Goal: Information Seeking & Learning: Learn about a topic

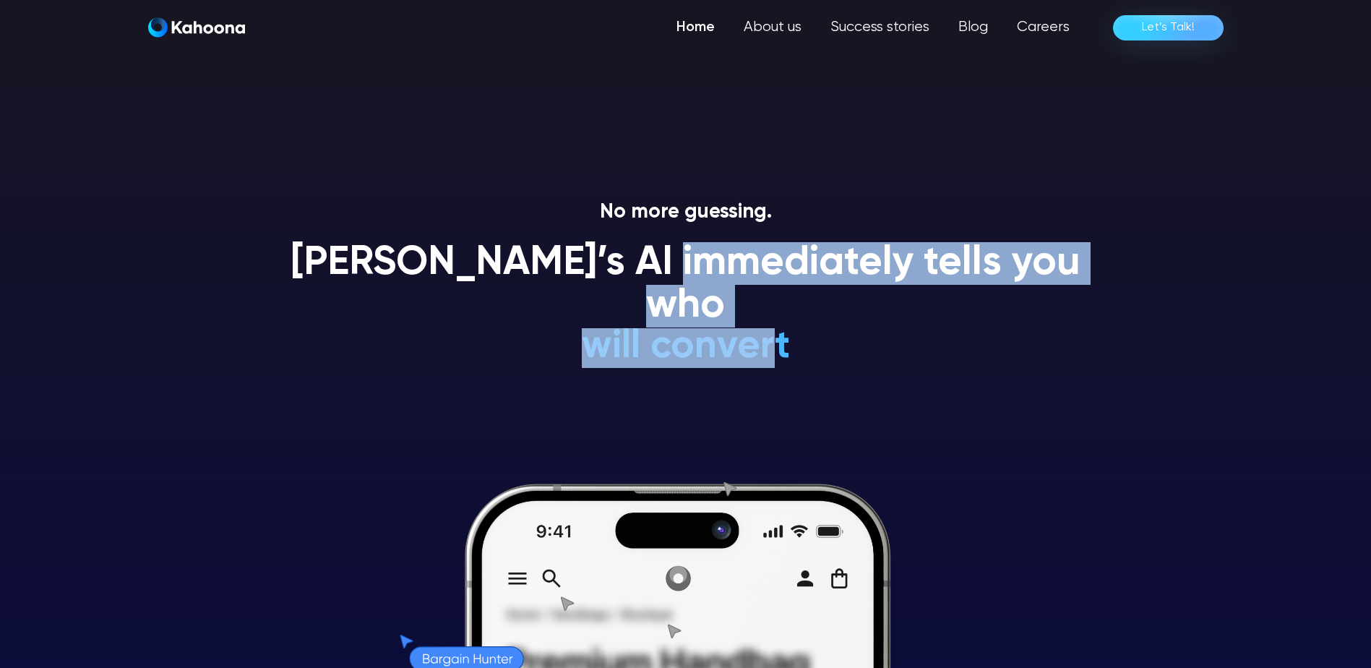
drag, startPoint x: 733, startPoint y: 274, endPoint x: 776, endPoint y: 304, distance: 52.5
click at [776, 304] on div "[PERSON_NAME]’s AI immediately tells you who will convert will NEVER convert is…" at bounding box center [686, 310] width 824 height 137
click at [776, 304] on div "will convert will NEVER convert is a Gen Z-er is a premium-shopper is an impuls…" at bounding box center [686, 218] width 426 height 301
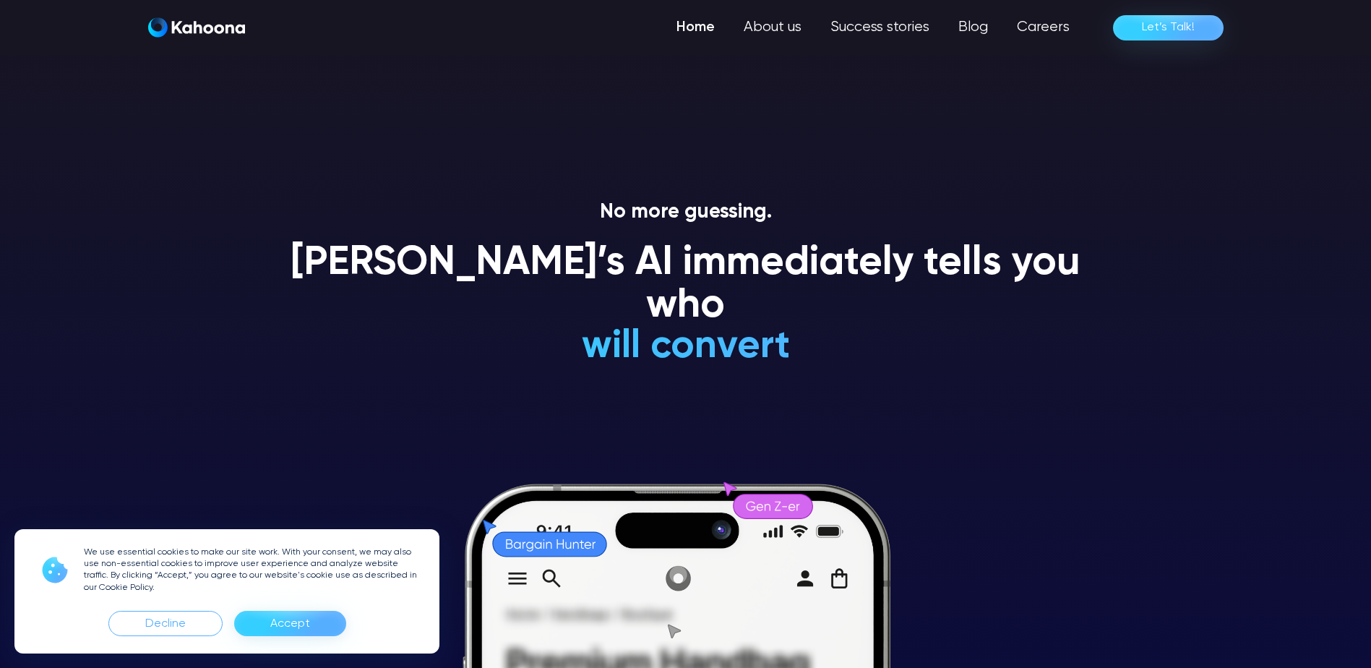
click at [729, 282] on h1 "[PERSON_NAME]’s AI immediately tells you who" at bounding box center [686, 285] width 824 height 86
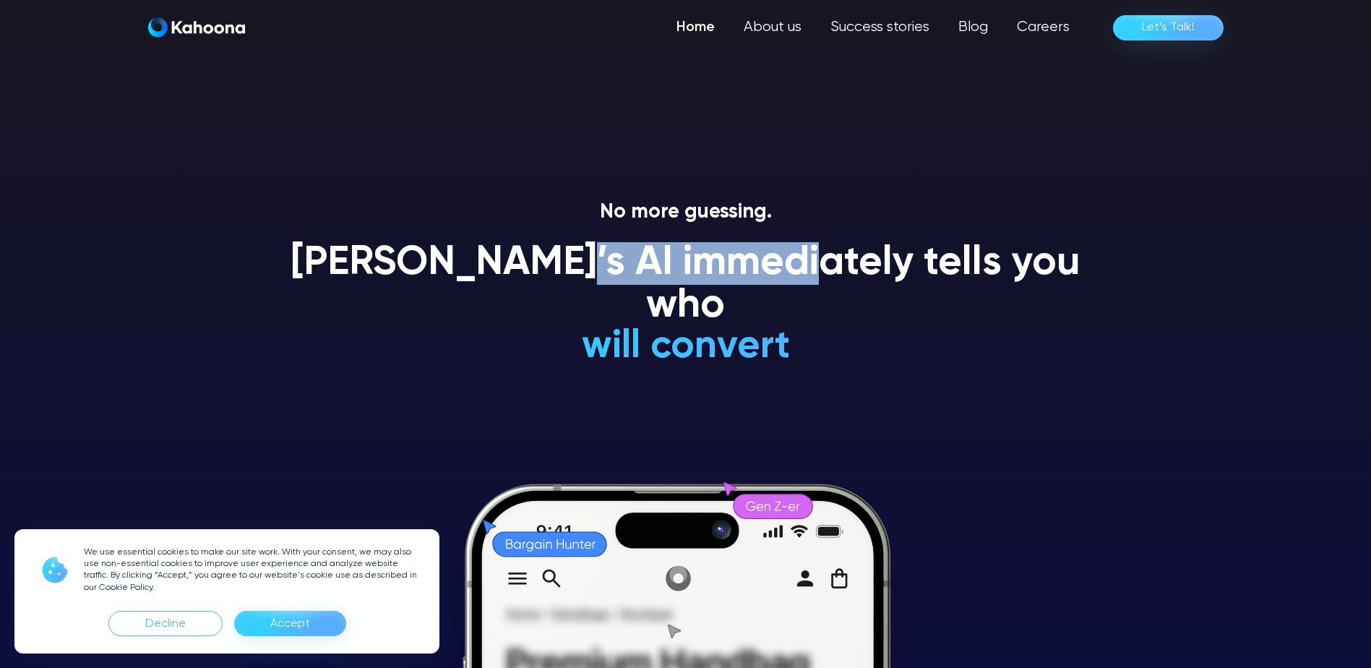
click at [729, 282] on h1 "[PERSON_NAME]’s AI immediately tells you who" at bounding box center [686, 285] width 824 height 86
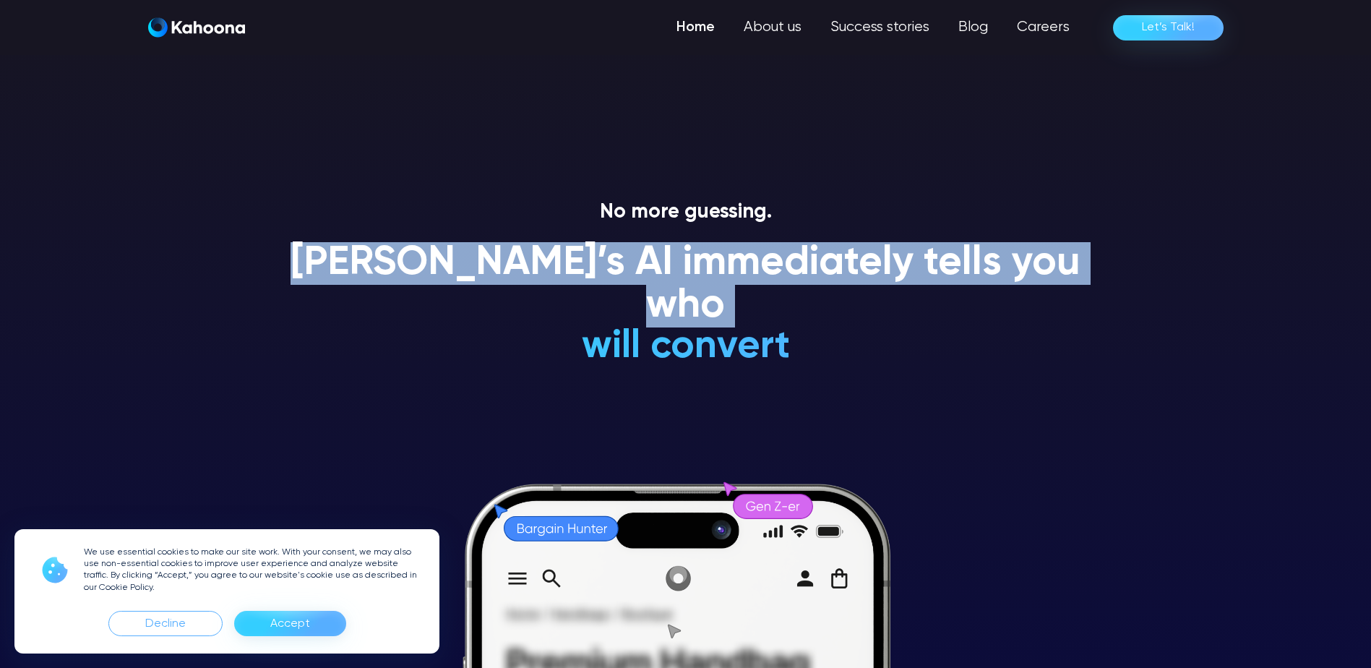
click at [729, 282] on h1 "[PERSON_NAME]’s AI immediately tells you who" at bounding box center [686, 285] width 824 height 86
click at [655, 280] on h1 "[PERSON_NAME]’s AI immediately tells you who" at bounding box center [686, 285] width 824 height 86
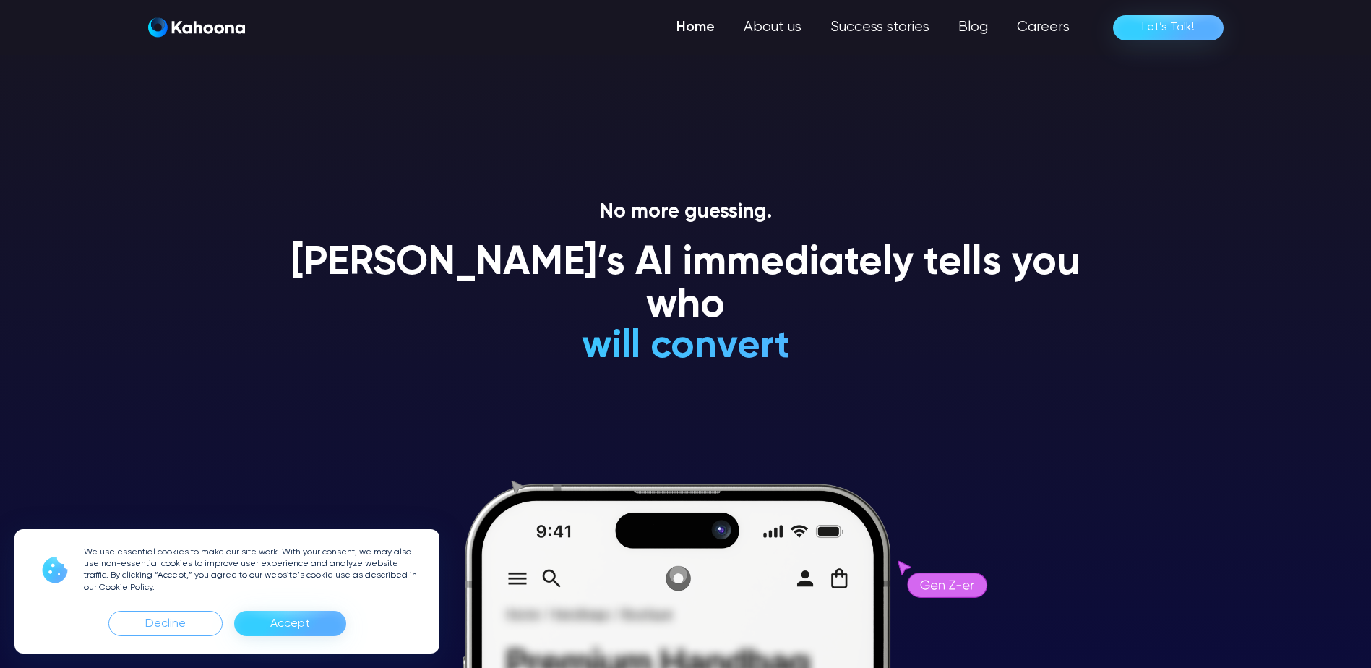
click at [298, 622] on div "Accept" at bounding box center [290, 623] width 40 height 23
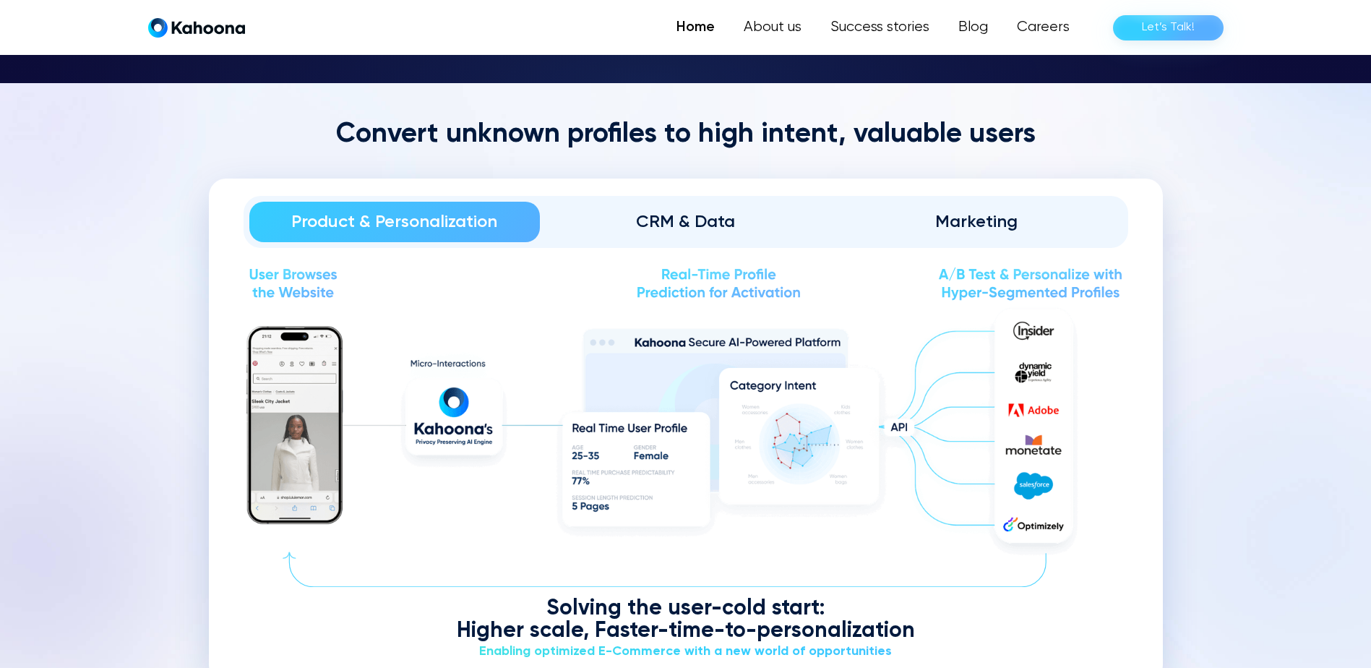
scroll to position [1675, 0]
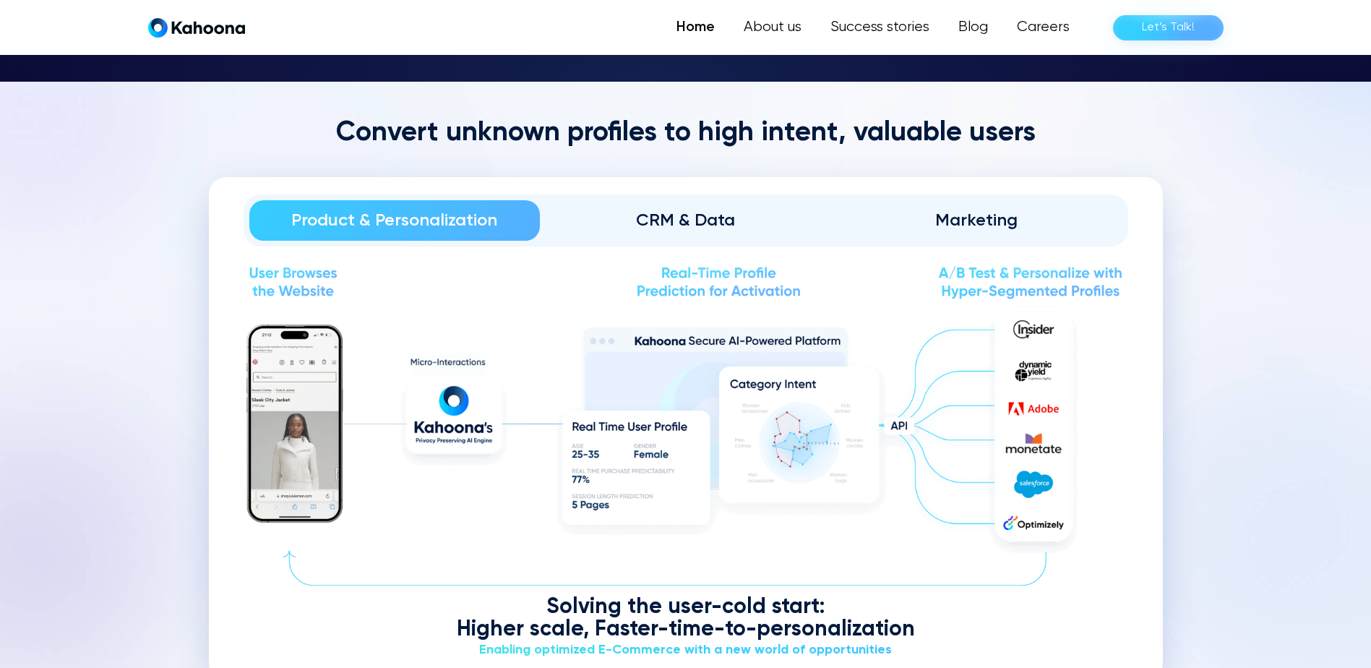
click at [1005, 222] on div "Marketing" at bounding box center [976, 220] width 251 height 23
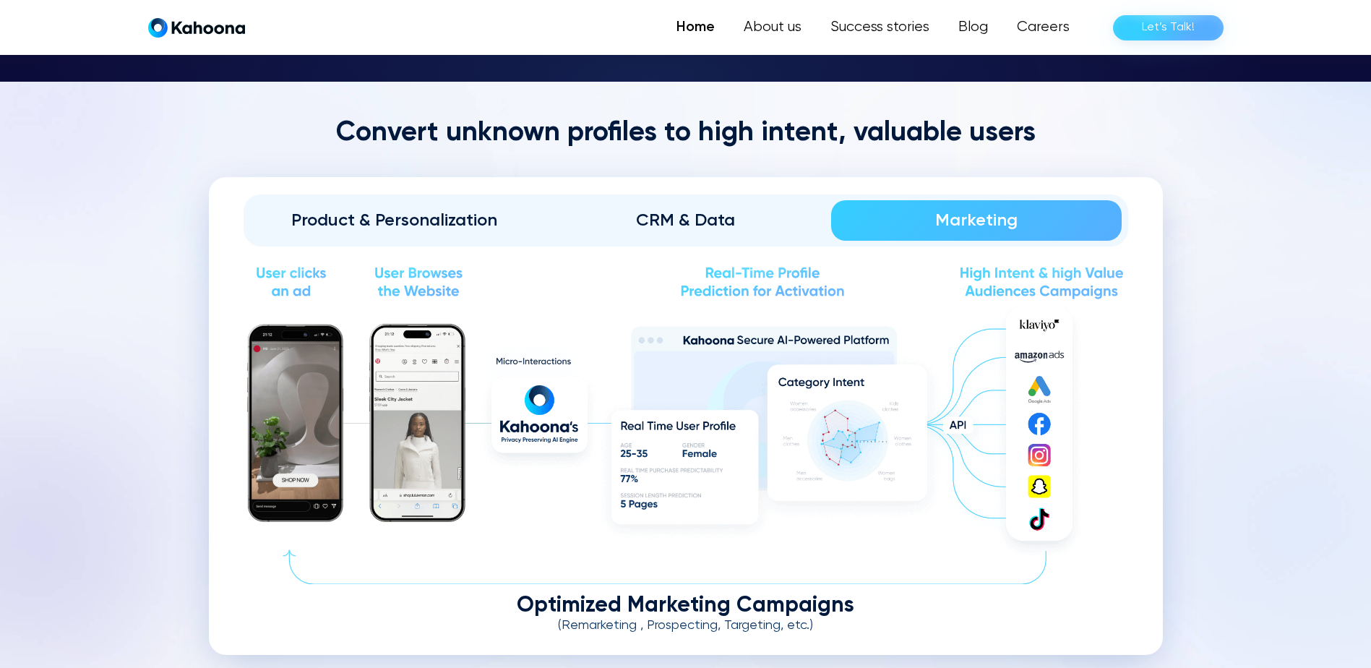
click at [473, 217] on div "Product & Personalization" at bounding box center [395, 220] width 251 height 23
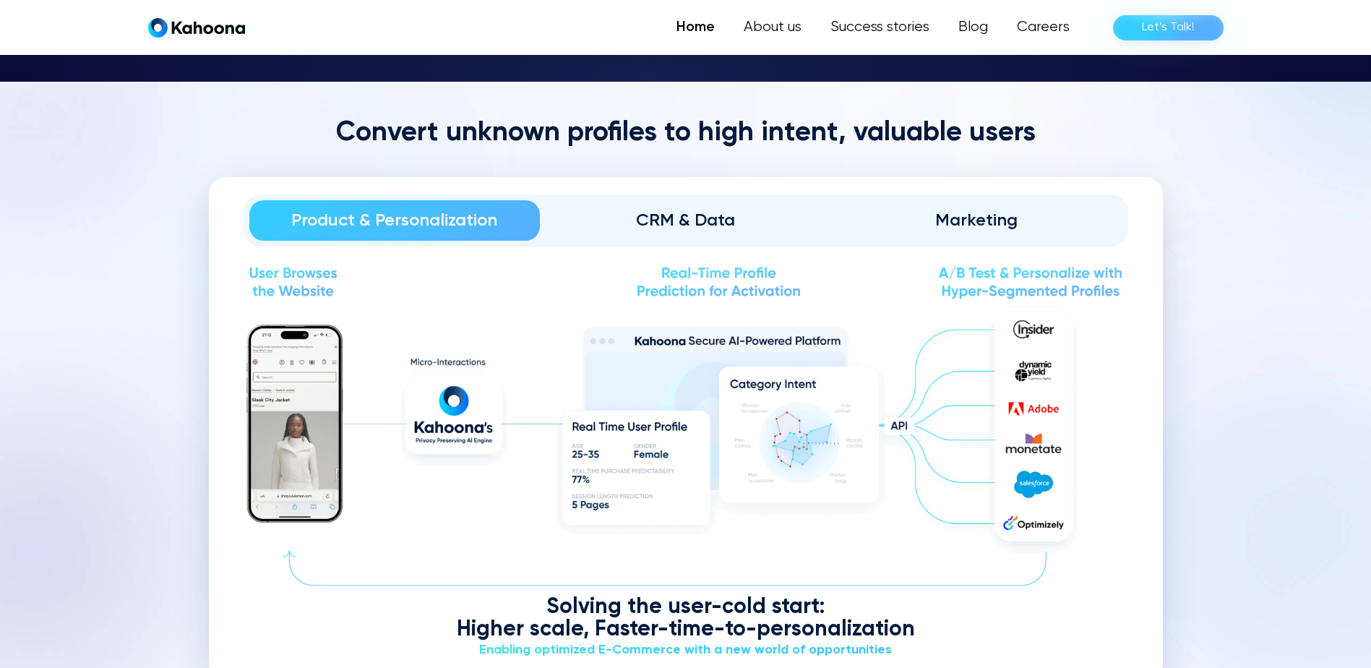
click at [734, 221] on div "CRM & Data" at bounding box center [685, 220] width 251 height 23
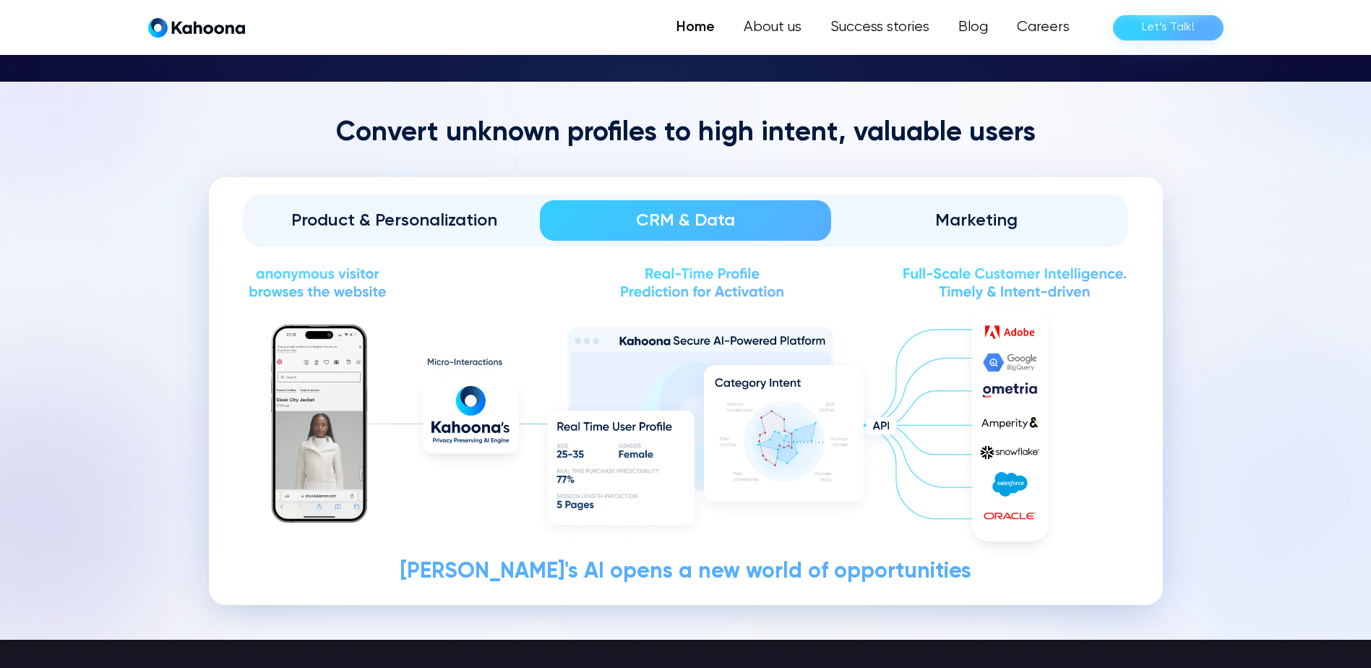
click at [985, 210] on div "Marketing" at bounding box center [976, 220] width 251 height 23
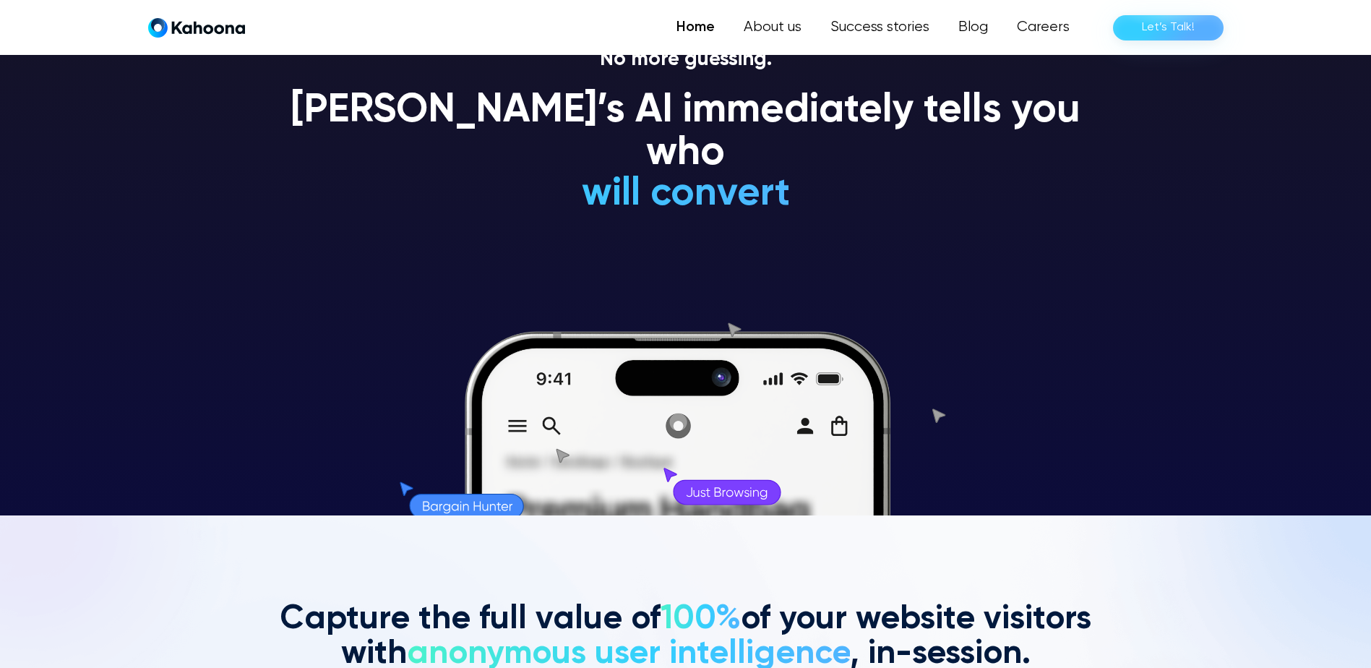
scroll to position [0, 0]
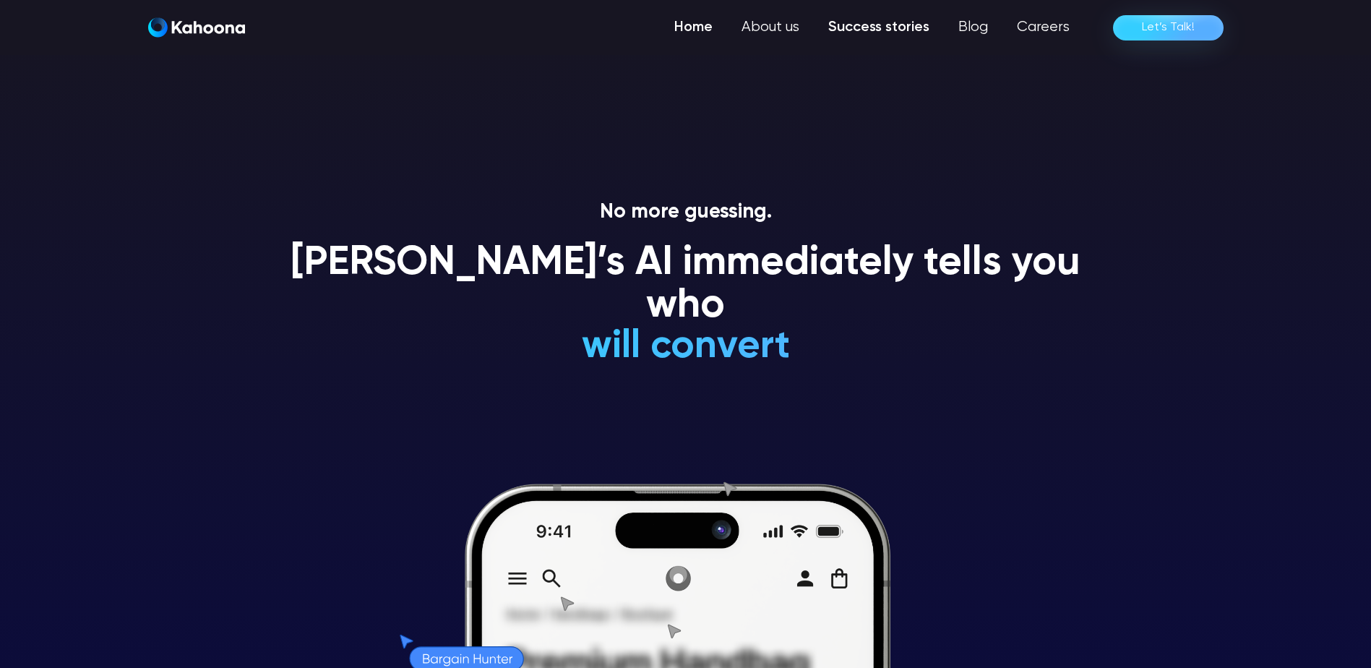
click at [887, 33] on link "Success stories" at bounding box center [879, 27] width 130 height 29
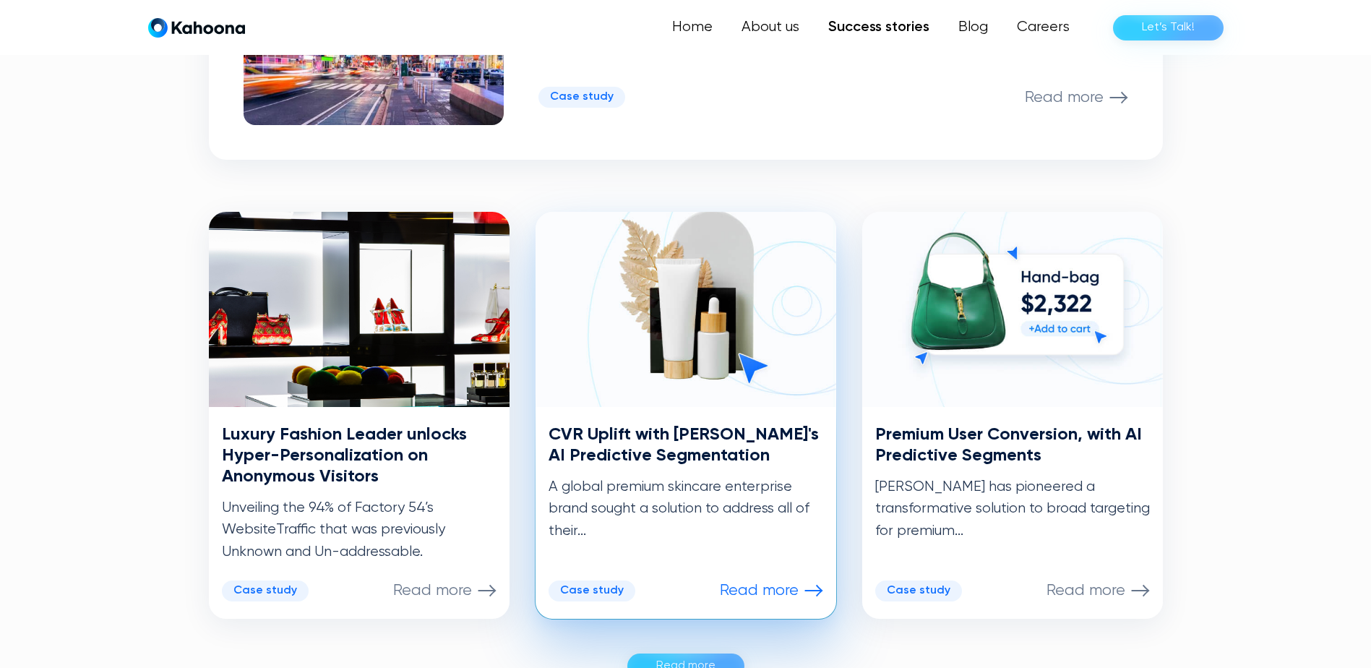
scroll to position [583, 0]
